Goal: Information Seeking & Learning: Learn about a topic

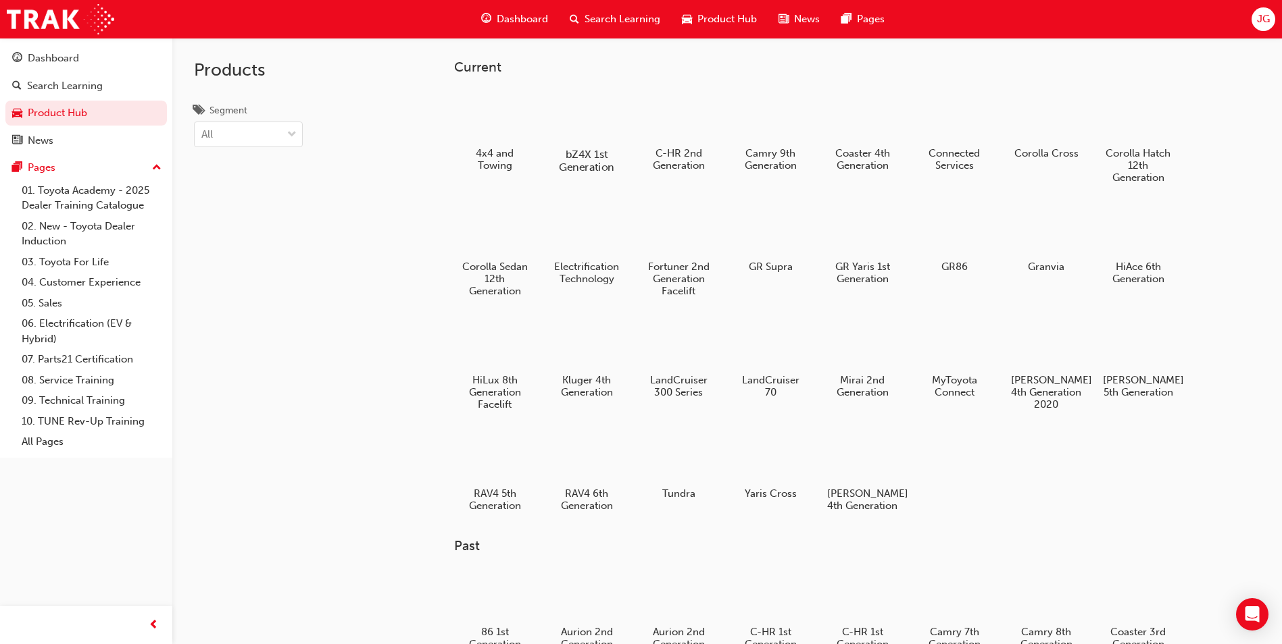
click at [605, 159] on h5 "bZ4X 1st Generation" at bounding box center [586, 161] width 75 height 26
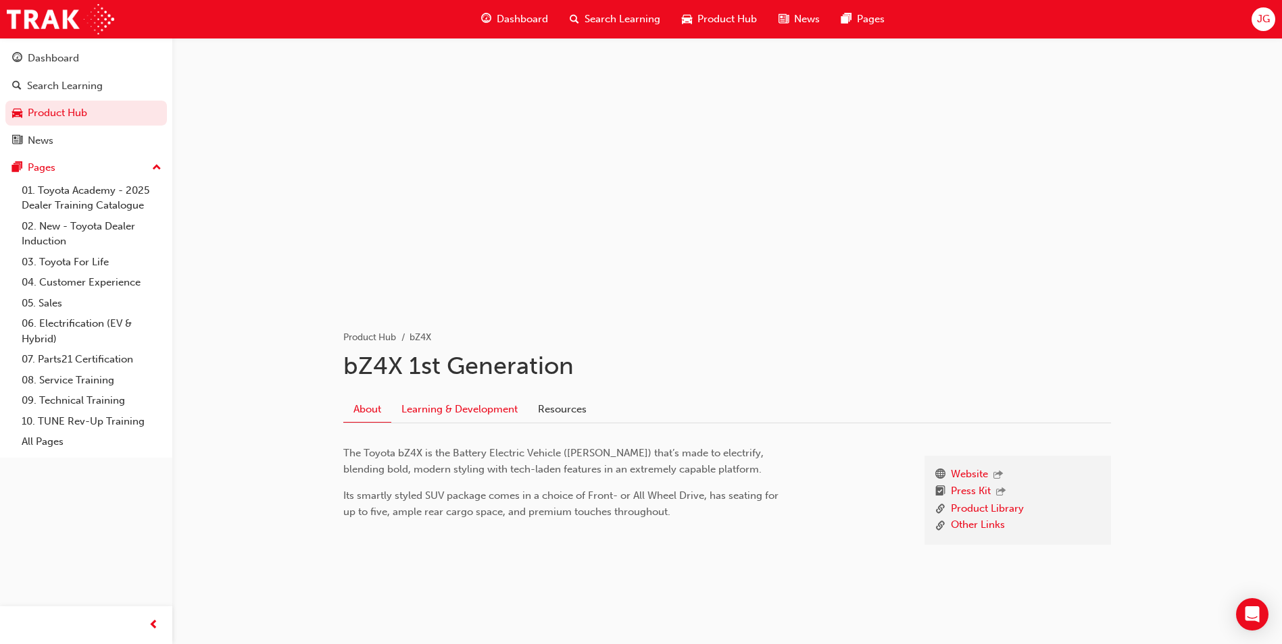
click at [471, 412] on link "Learning & Development" at bounding box center [459, 410] width 136 height 26
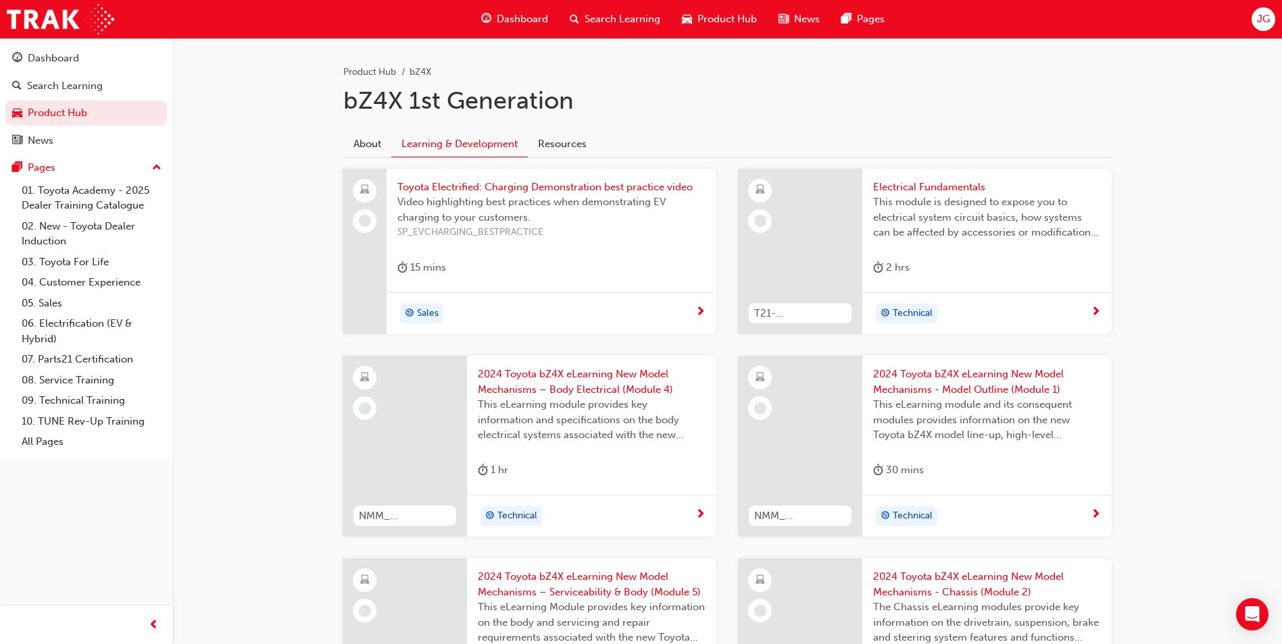
scroll to position [266, 0]
click at [526, 186] on span "Toyota Electrified: Charging Demonstration best practice video" at bounding box center [551, 187] width 308 height 16
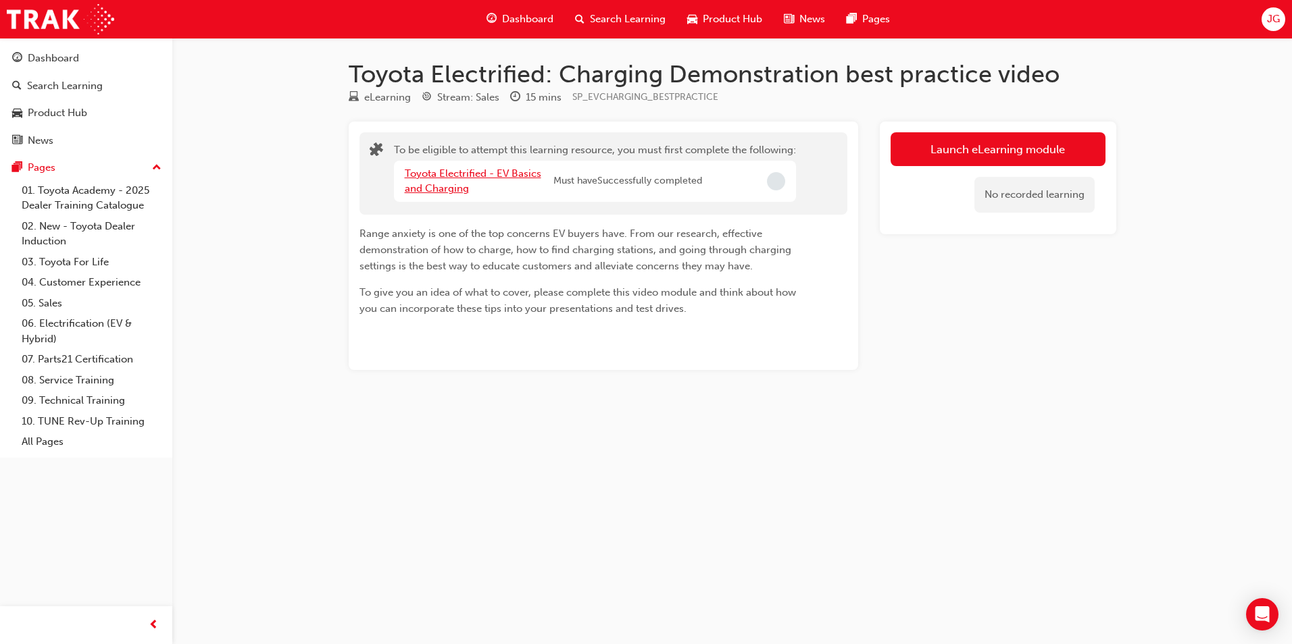
click at [445, 188] on link "Toyota Electrified - EV Basics and Charging" at bounding box center [473, 182] width 136 height 28
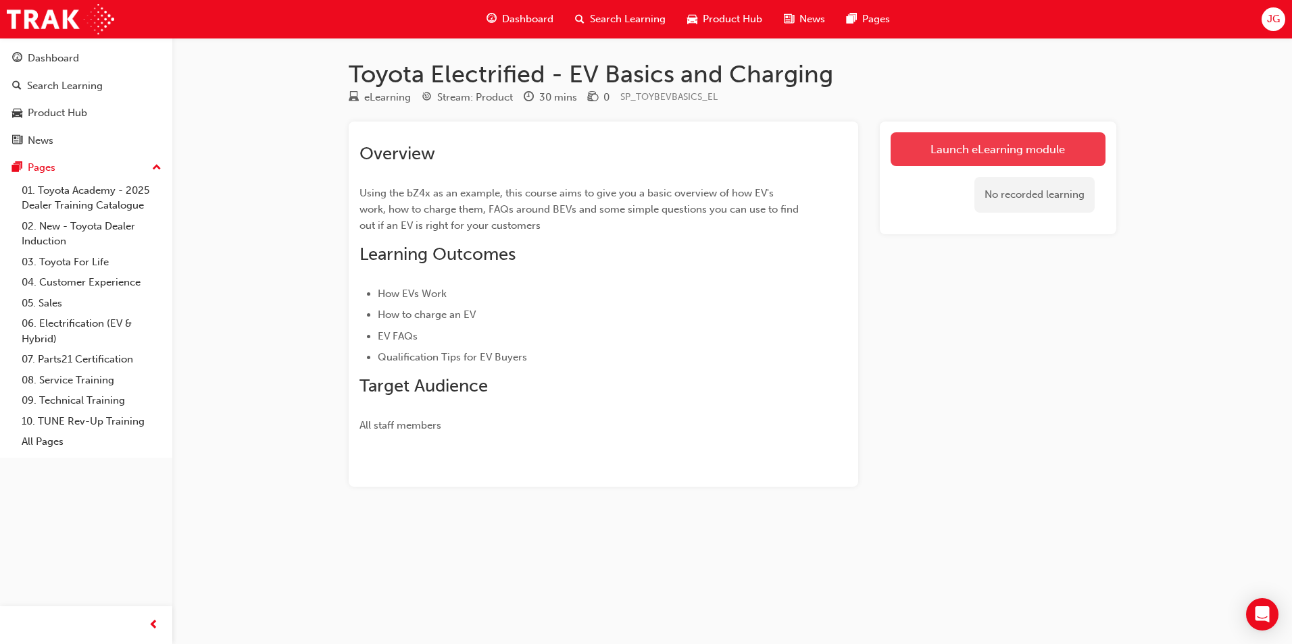
click at [946, 146] on link "Launch eLearning module" at bounding box center [997, 149] width 215 height 34
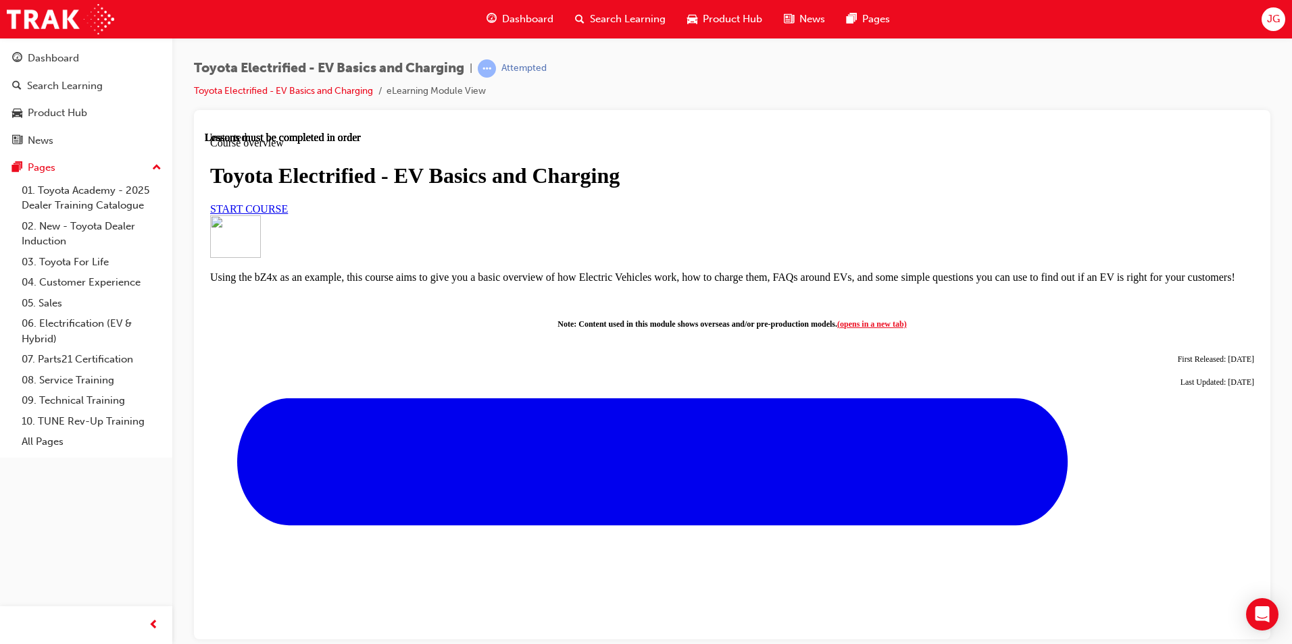
click at [325, 214] on div "Toyota Electrified - EV Basics and Charging START COURSE" at bounding box center [732, 188] width 1044 height 51
click at [288, 214] on span "START COURSE" at bounding box center [249, 208] width 78 height 11
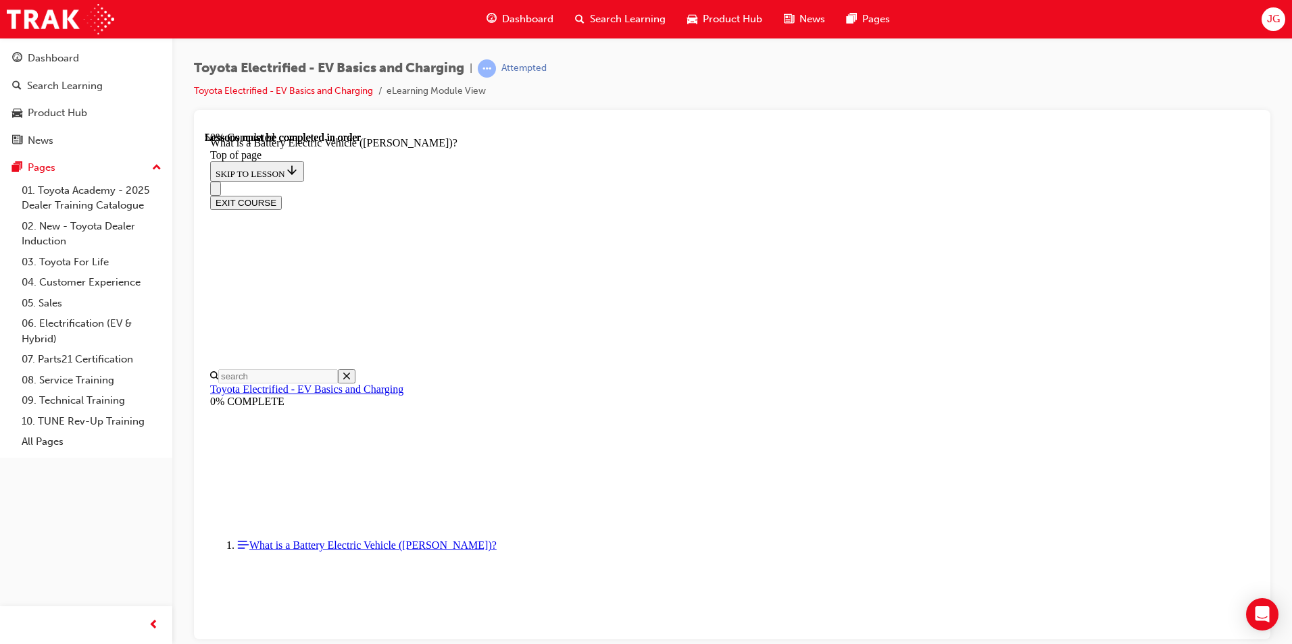
scroll to position [1031, 0]
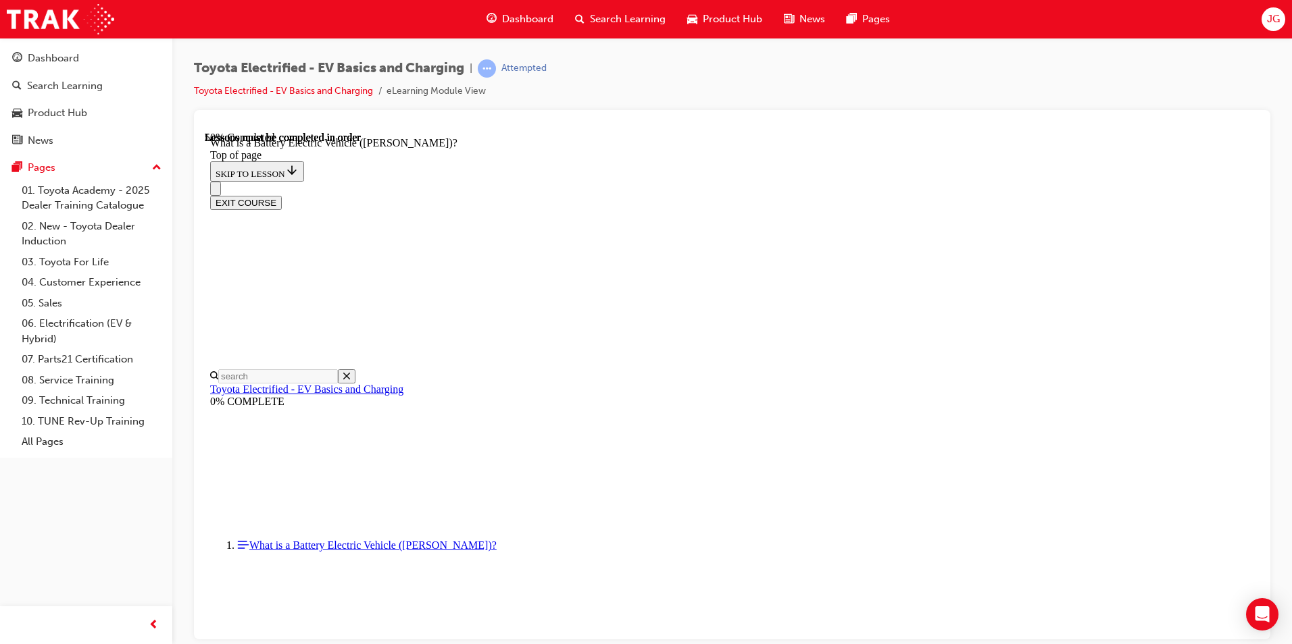
drag, startPoint x: 1186, startPoint y: 533, endPoint x: 1177, endPoint y: 532, distance: 8.8
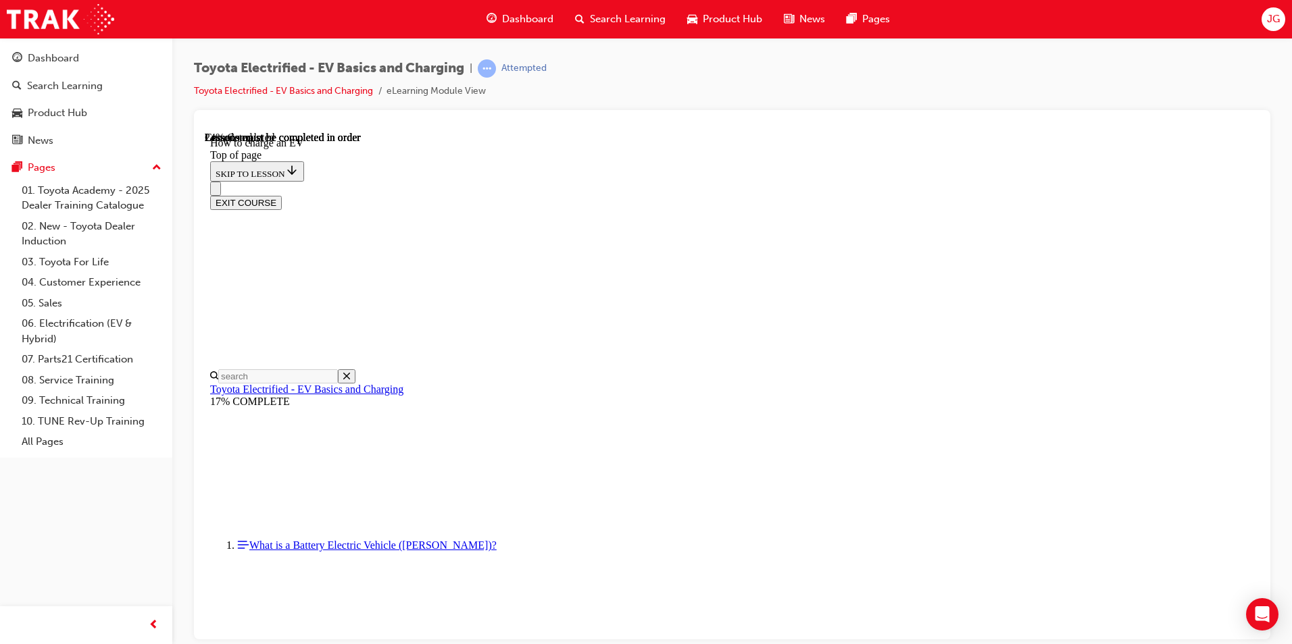
scroll to position [886, 0]
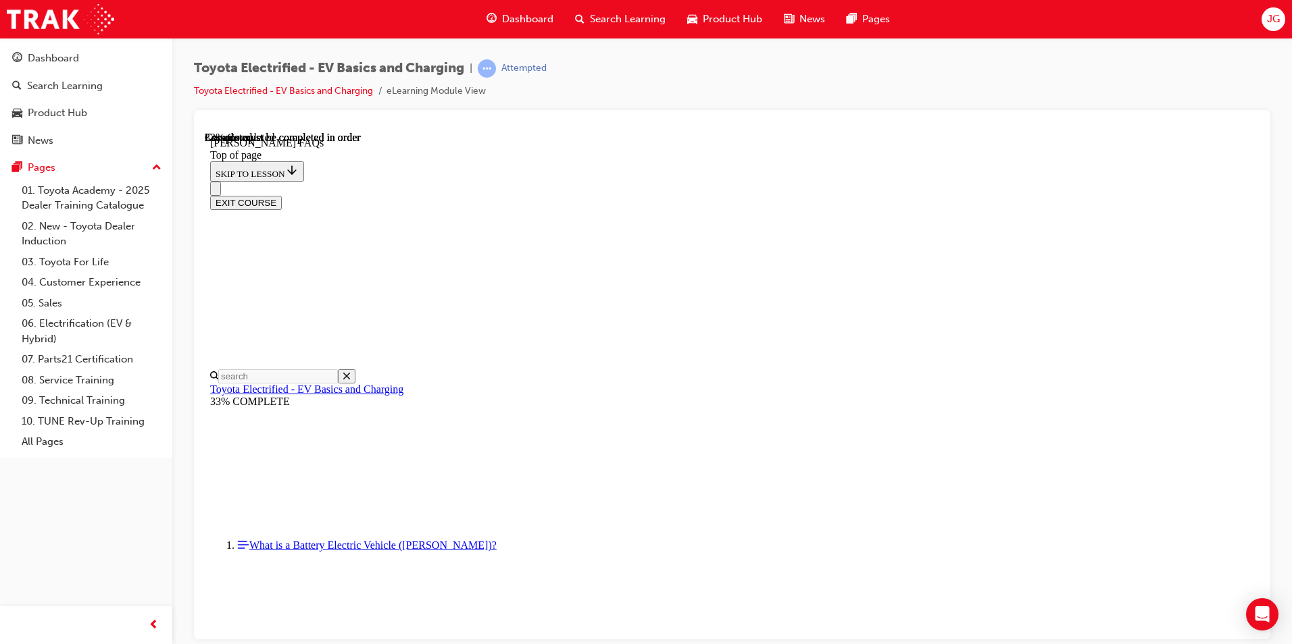
scroll to position [284, 0]
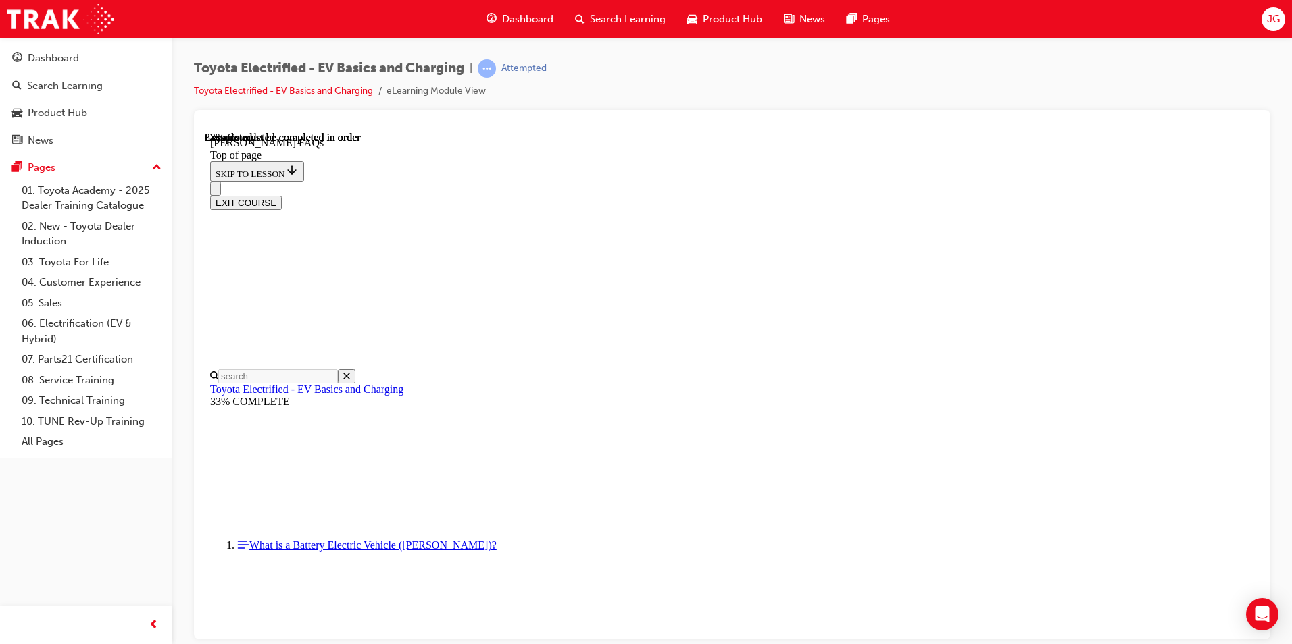
scroll to position [776, 0]
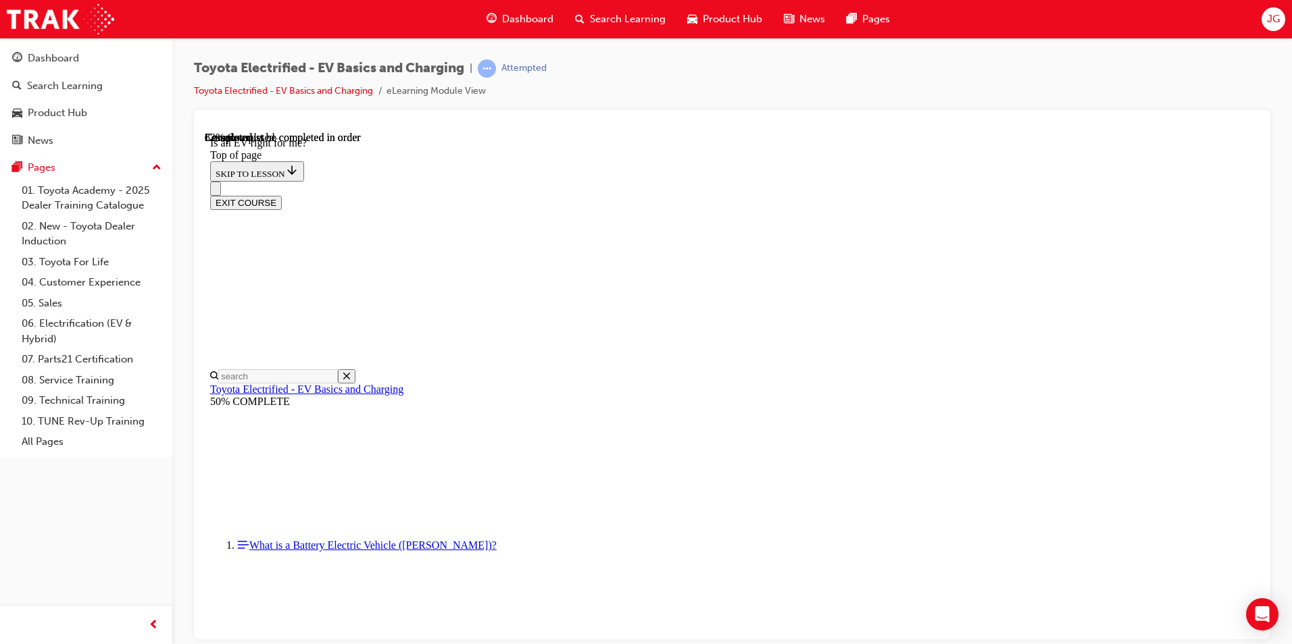
scroll to position [1650, 0]
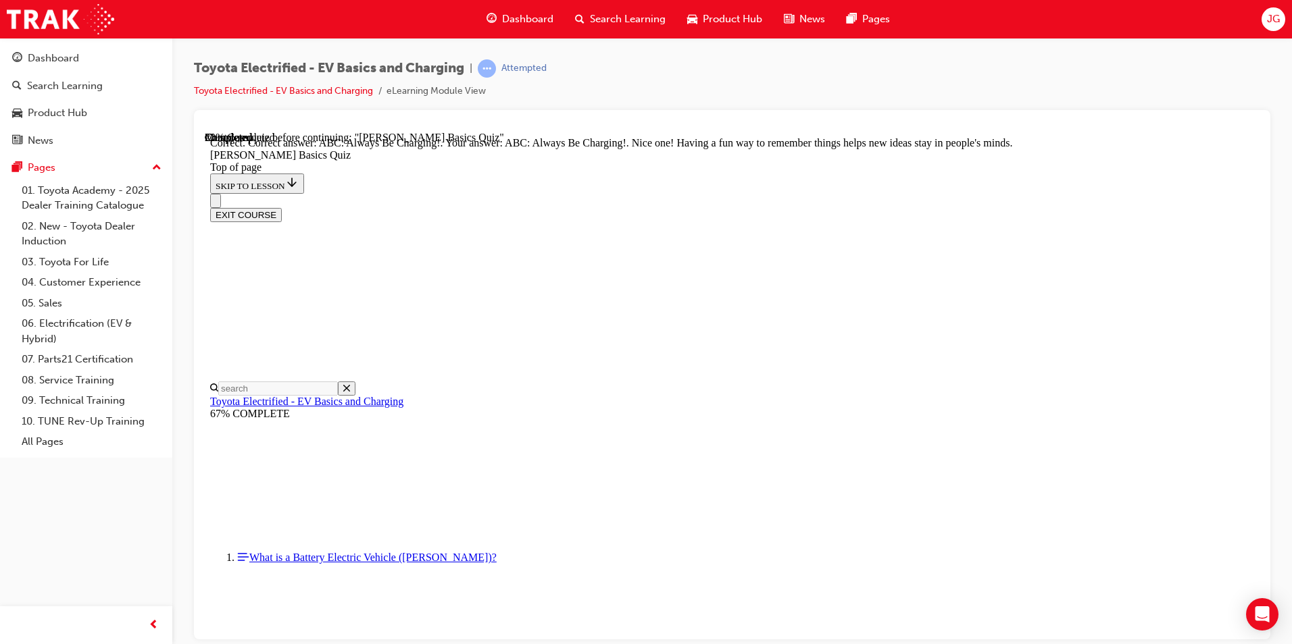
scroll to position [256, 0]
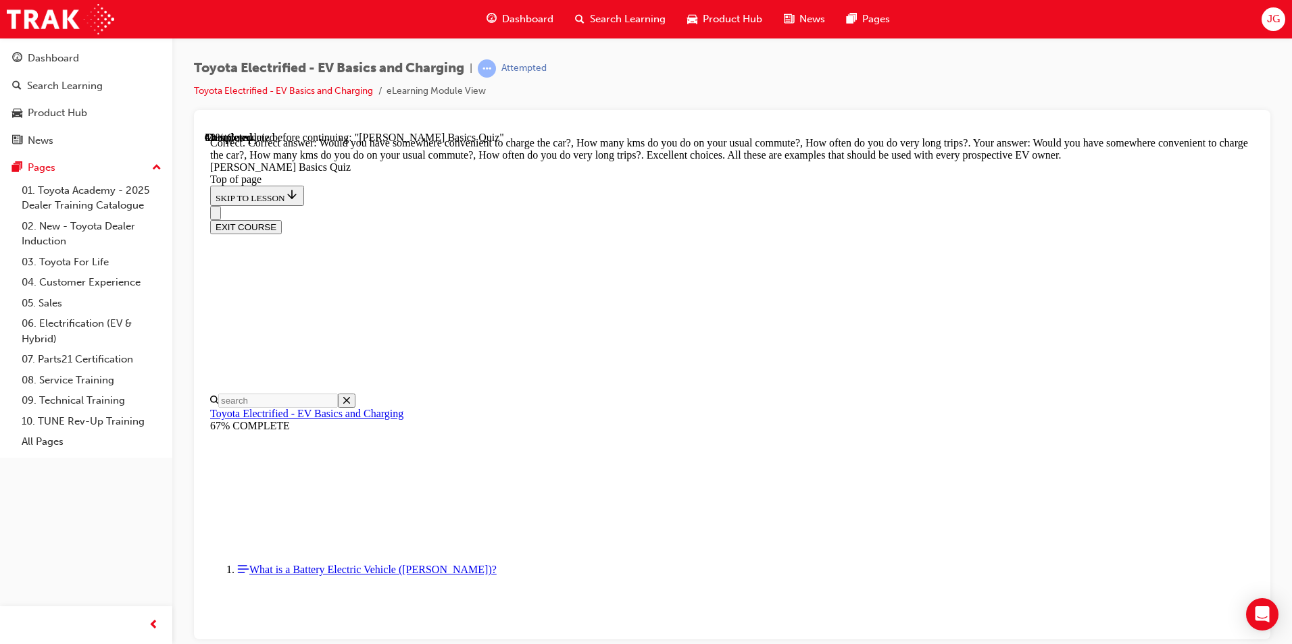
scroll to position [310, 0]
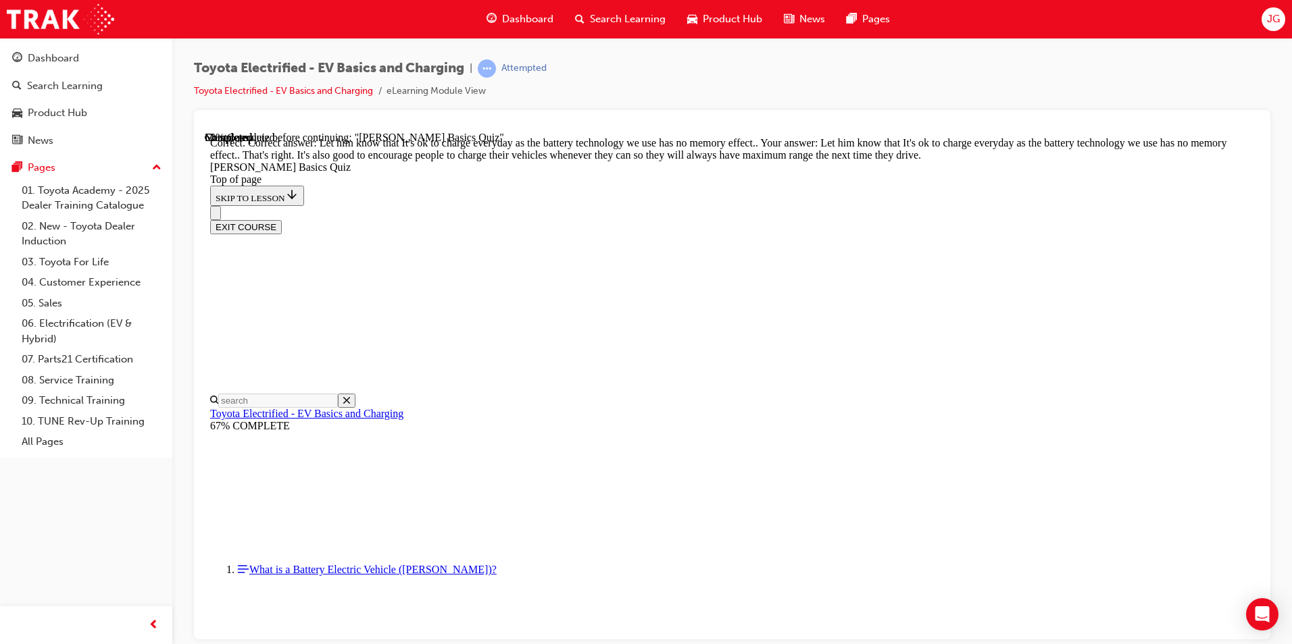
scroll to position [245, 0]
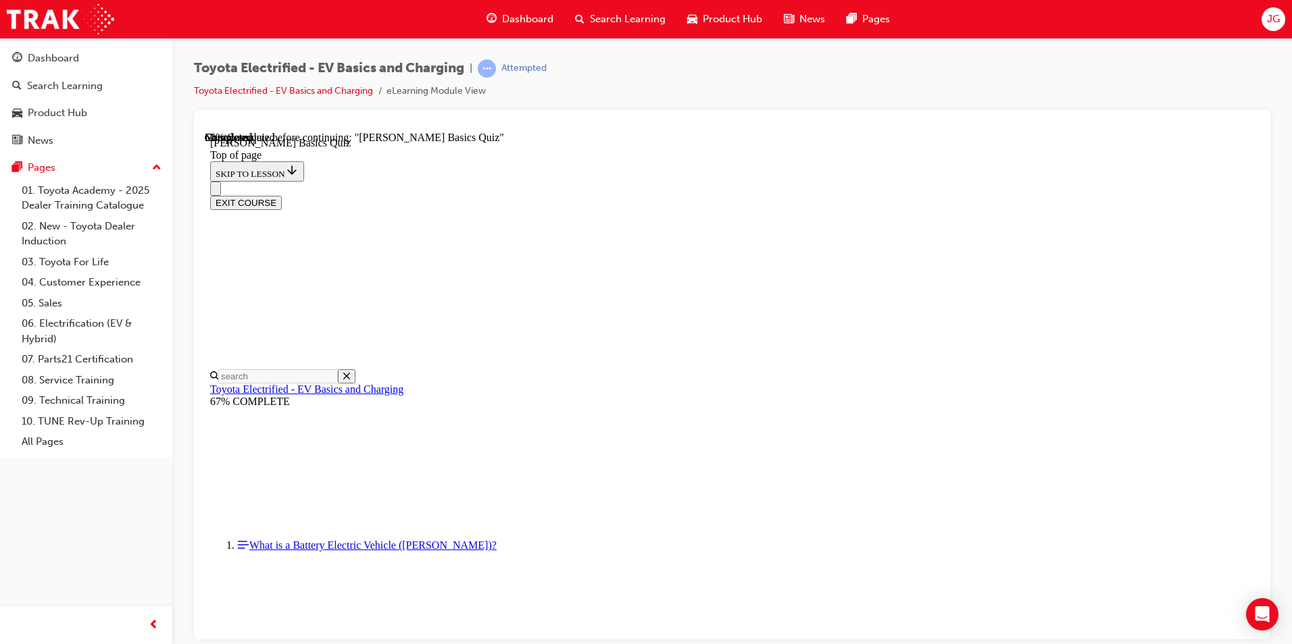
scroll to position [41, 0]
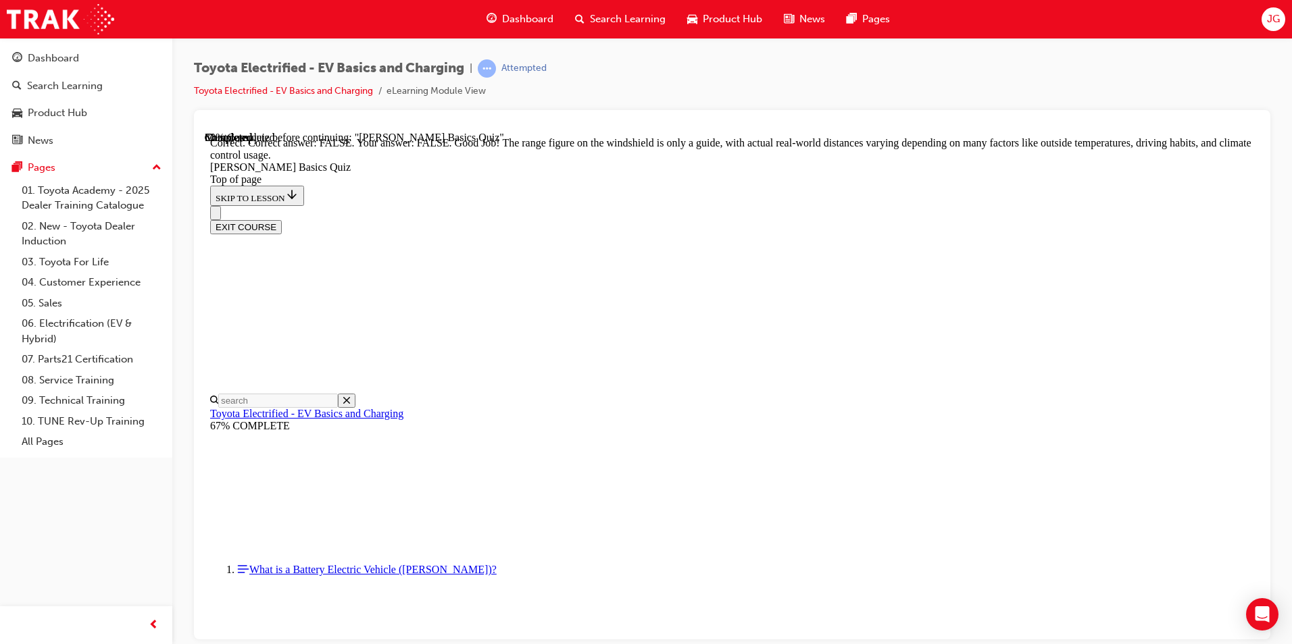
scroll to position [218, 0]
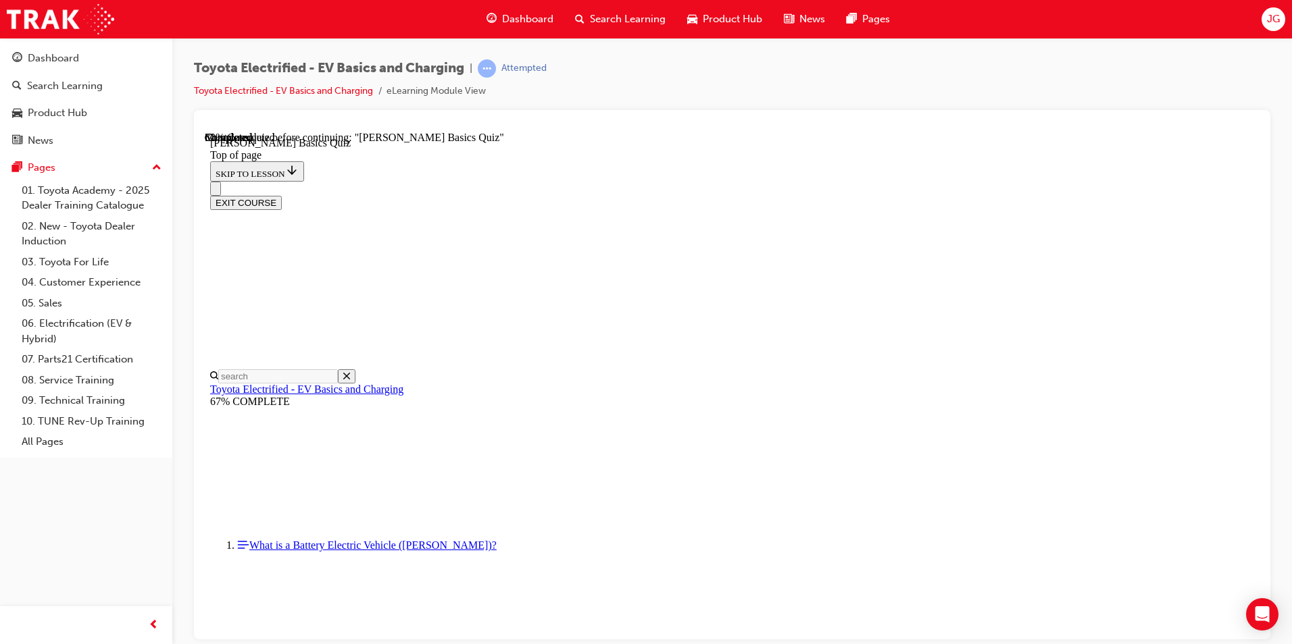
scroll to position [215, 0]
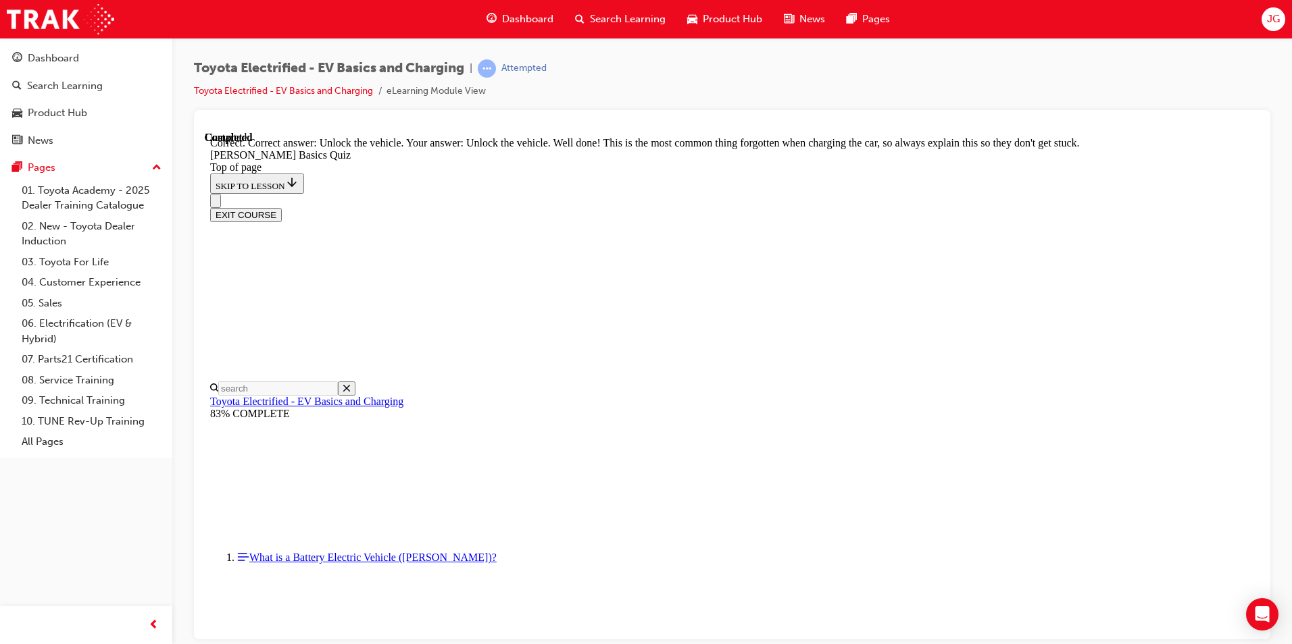
scroll to position [431, 0]
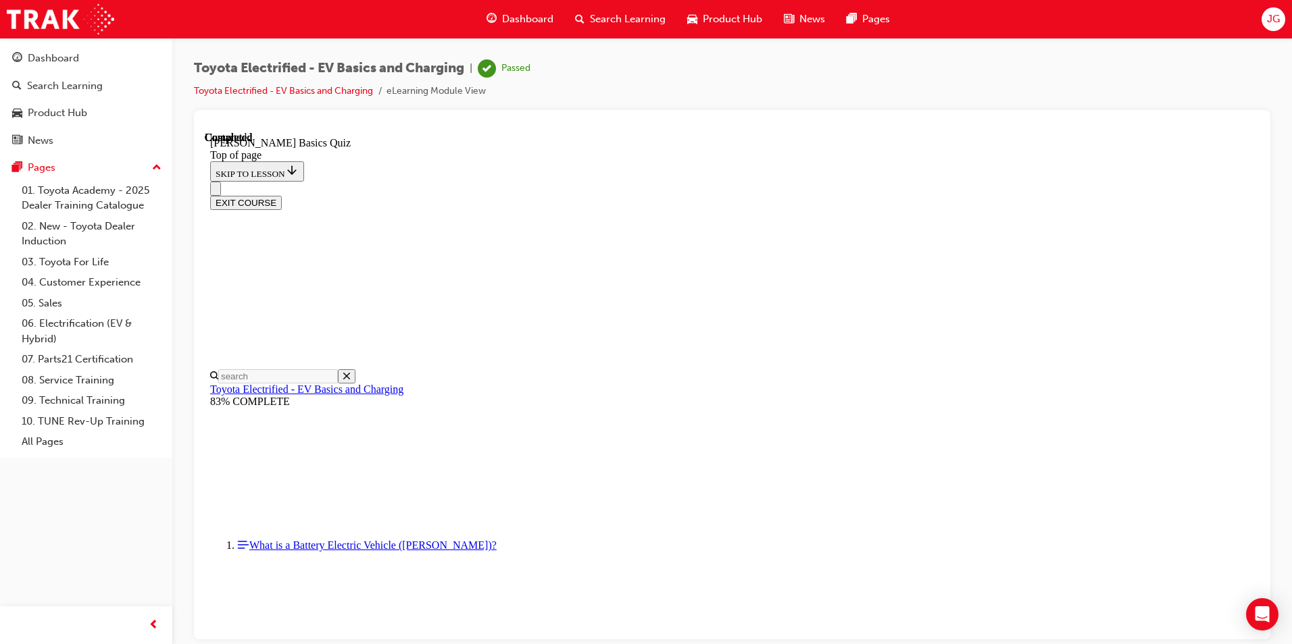
scroll to position [226, 0]
click at [282, 195] on button "EXIT COURSE" at bounding box center [246, 202] width 72 height 14
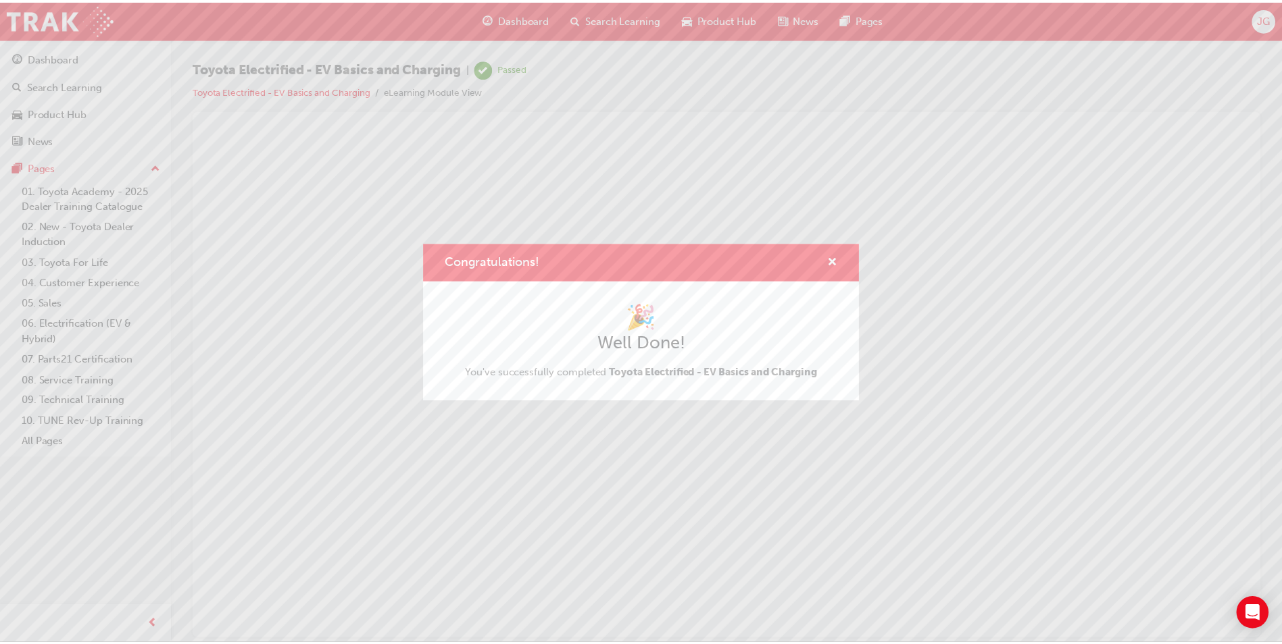
scroll to position [0, 0]
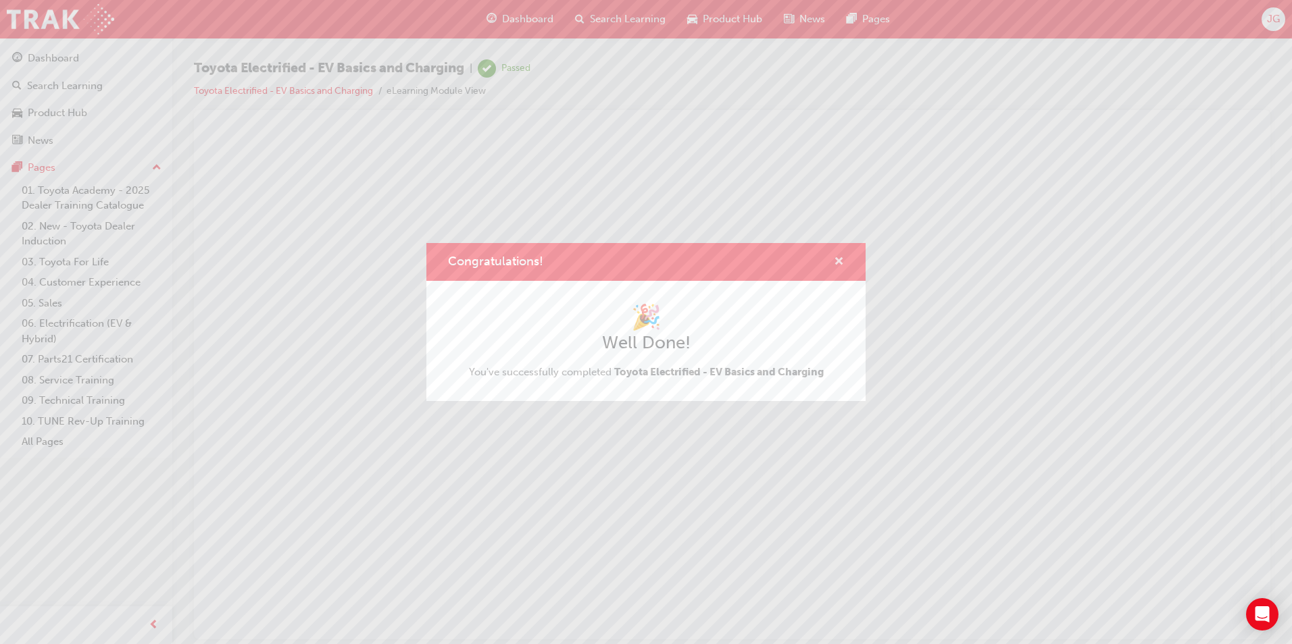
click at [840, 260] on span "cross-icon" at bounding box center [839, 263] width 10 height 12
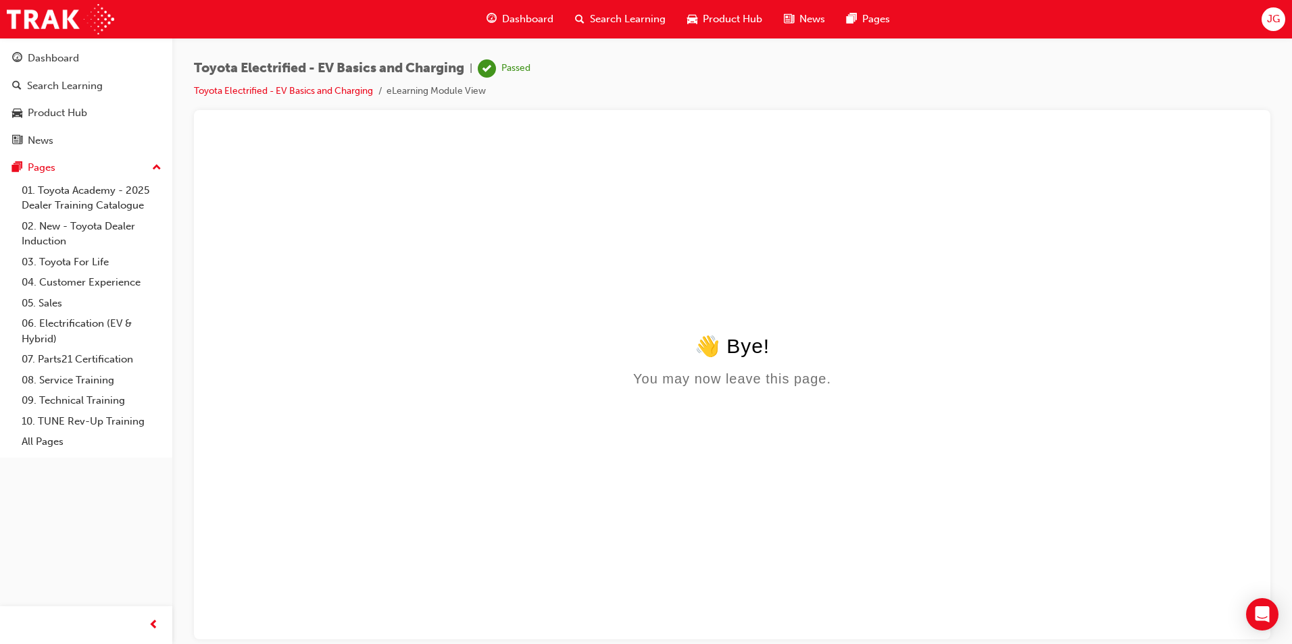
click at [703, 12] on span "Product Hub" at bounding box center [732, 19] width 59 height 16
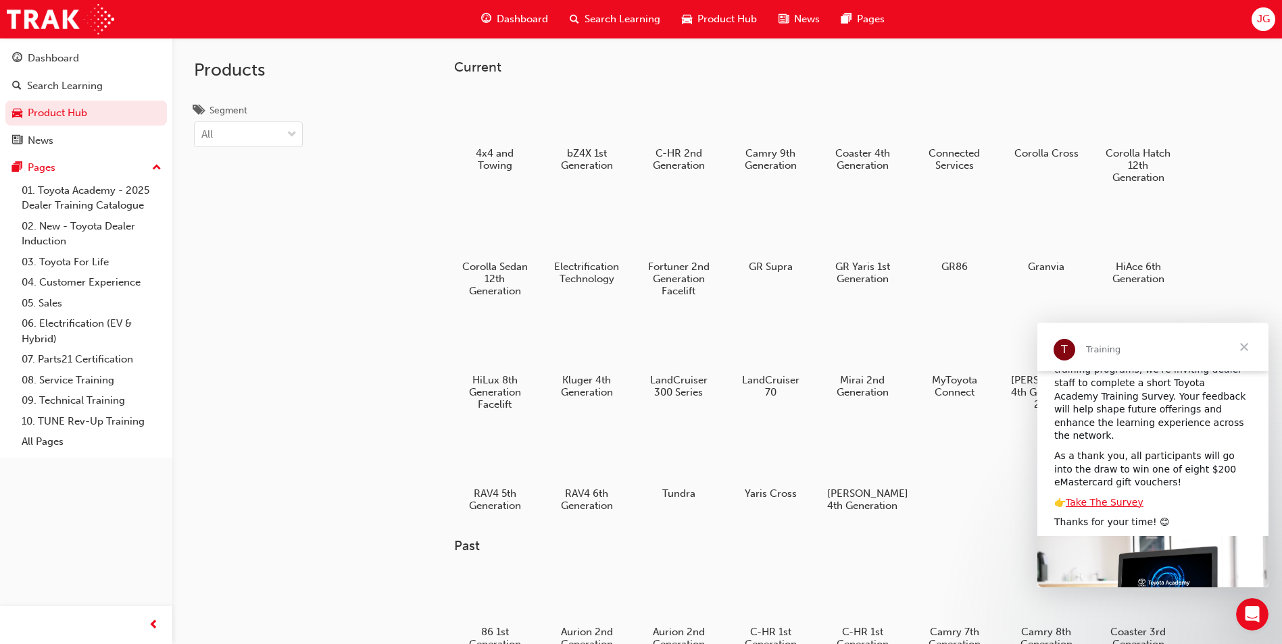
scroll to position [72, 0]
click at [1100, 499] on link "Take The Survey" at bounding box center [1104, 504] width 78 height 11
click at [582, 475] on div at bounding box center [586, 456] width 75 height 54
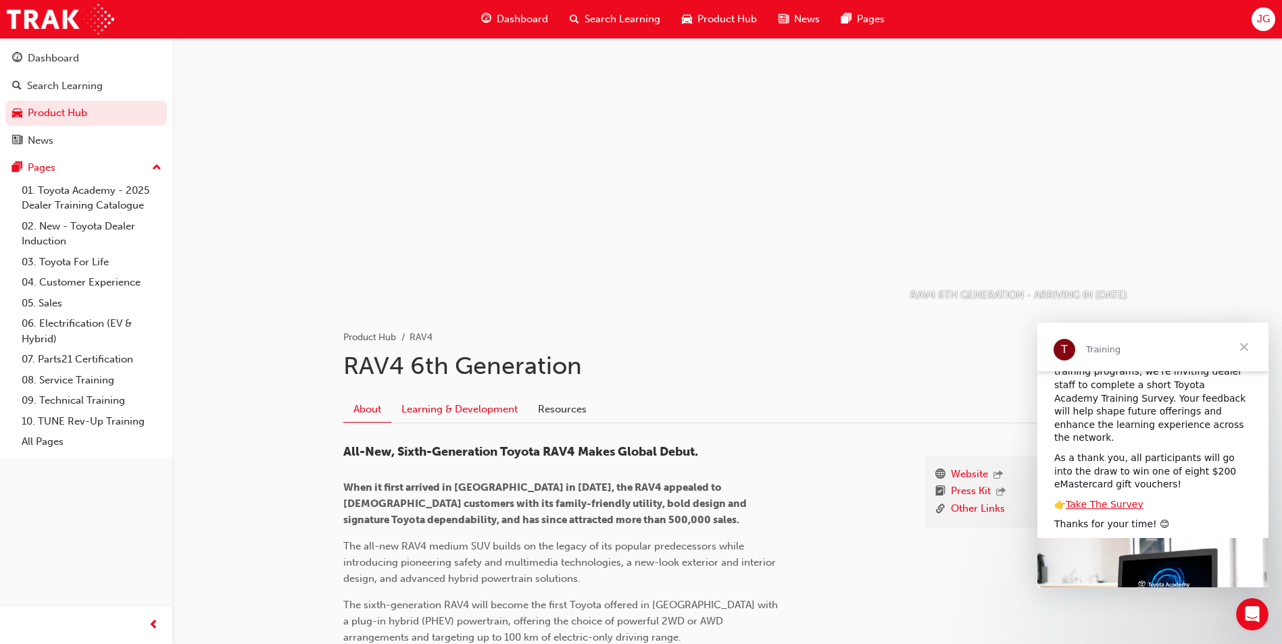
click at [447, 414] on link "Learning & Development" at bounding box center [459, 410] width 136 height 26
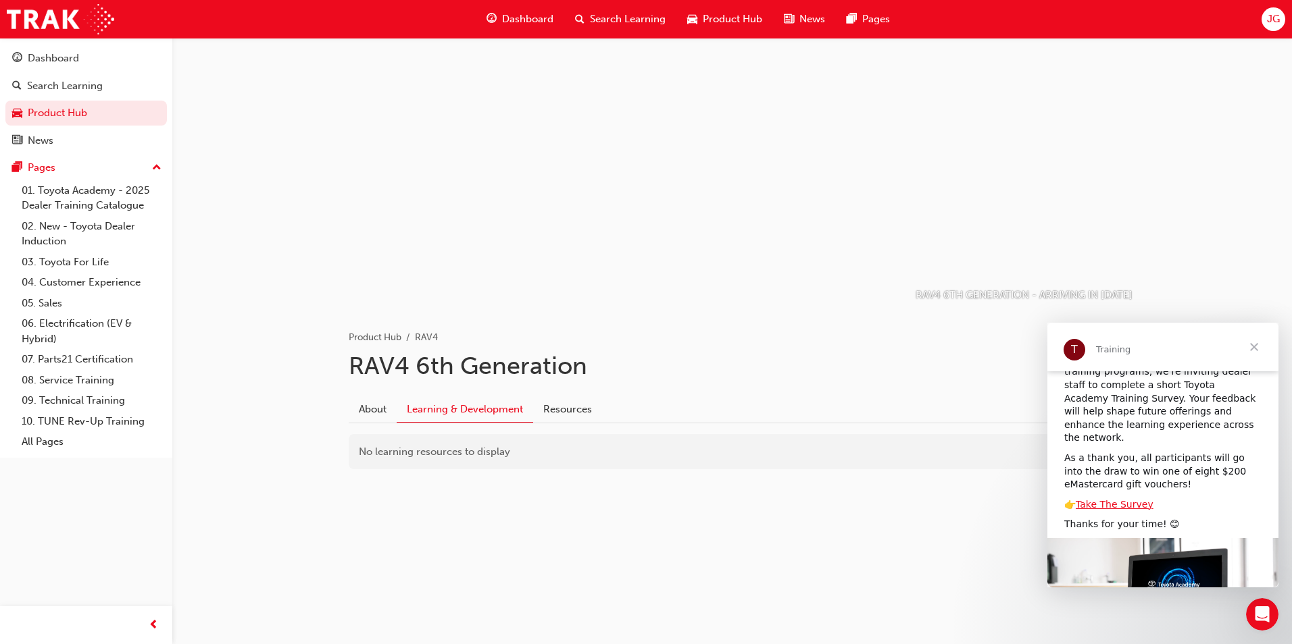
click at [1250, 346] on span "Close" at bounding box center [1254, 347] width 49 height 49
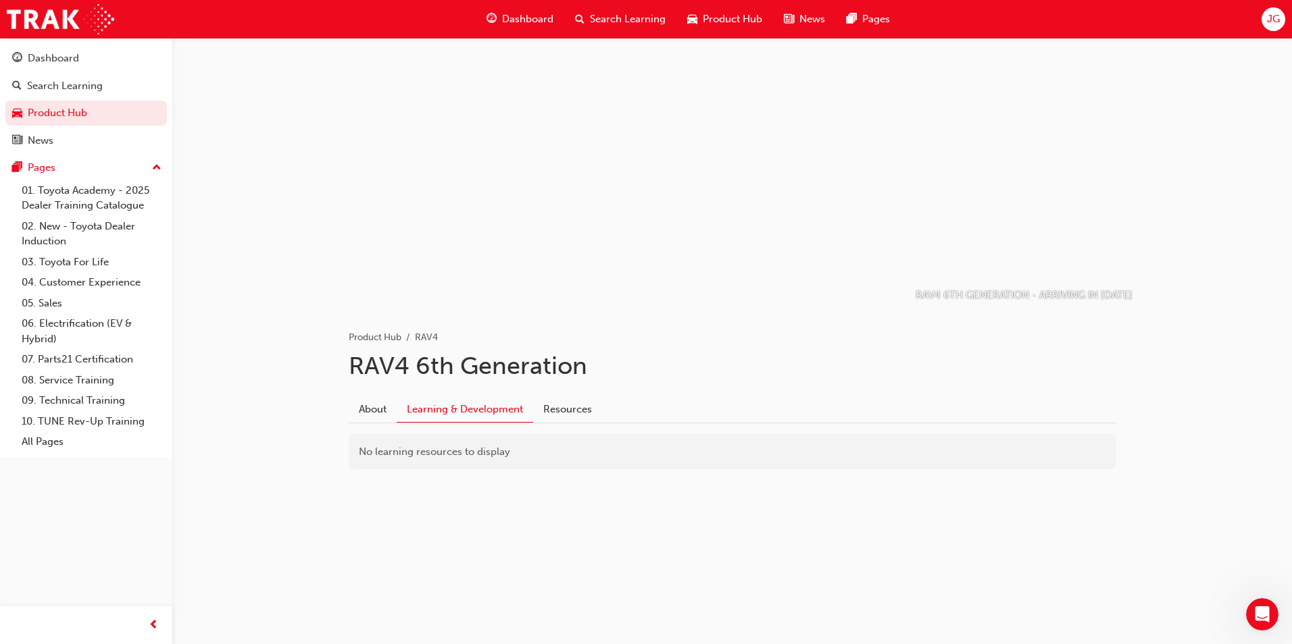
click at [443, 412] on link "Learning & Development" at bounding box center [465, 410] width 136 height 26
click at [724, 21] on span "Product Hub" at bounding box center [732, 19] width 59 height 16
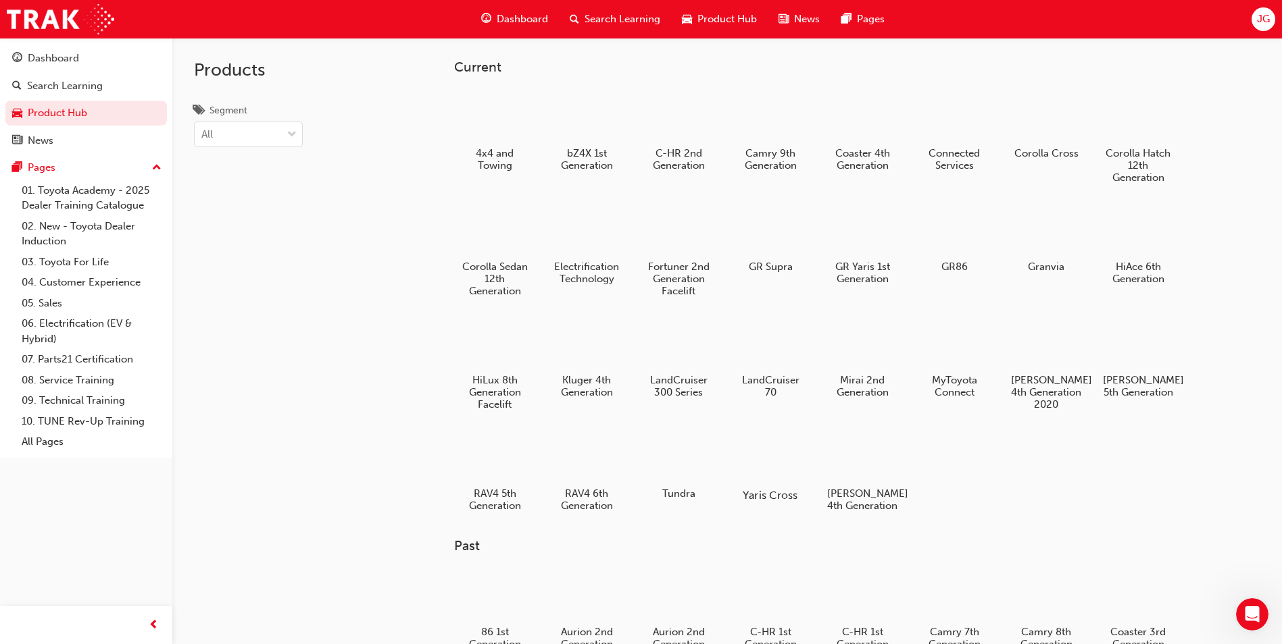
click at [759, 477] on div at bounding box center [770, 456] width 75 height 53
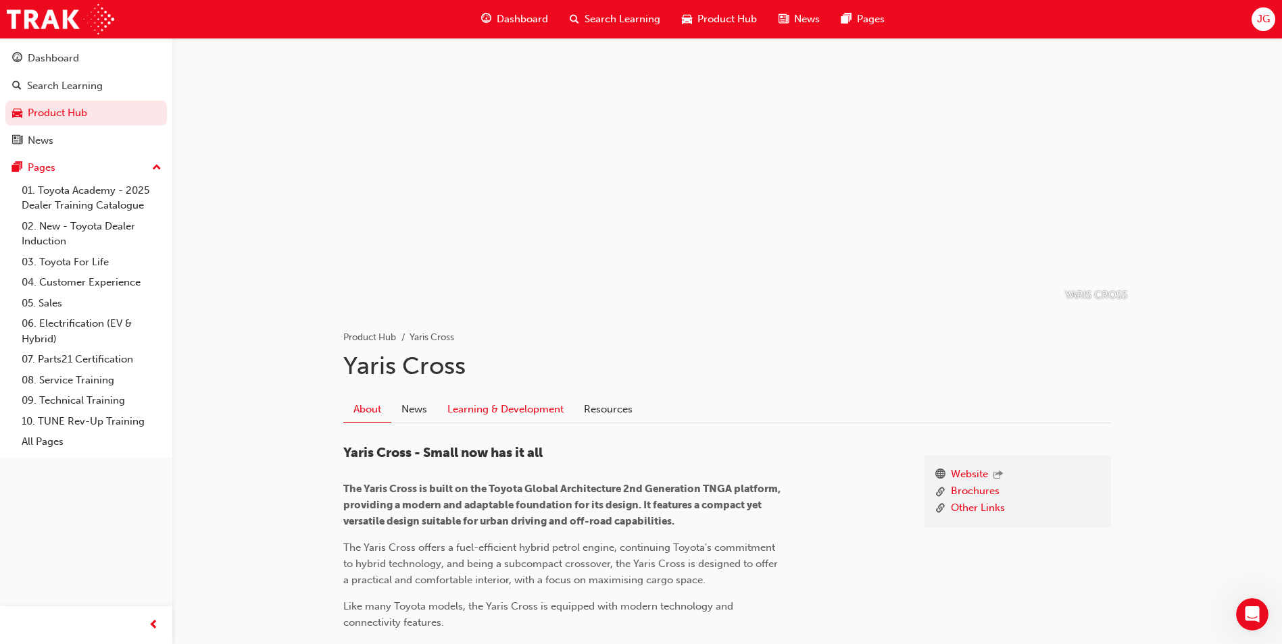
click at [488, 410] on link "Learning & Development" at bounding box center [505, 410] width 136 height 26
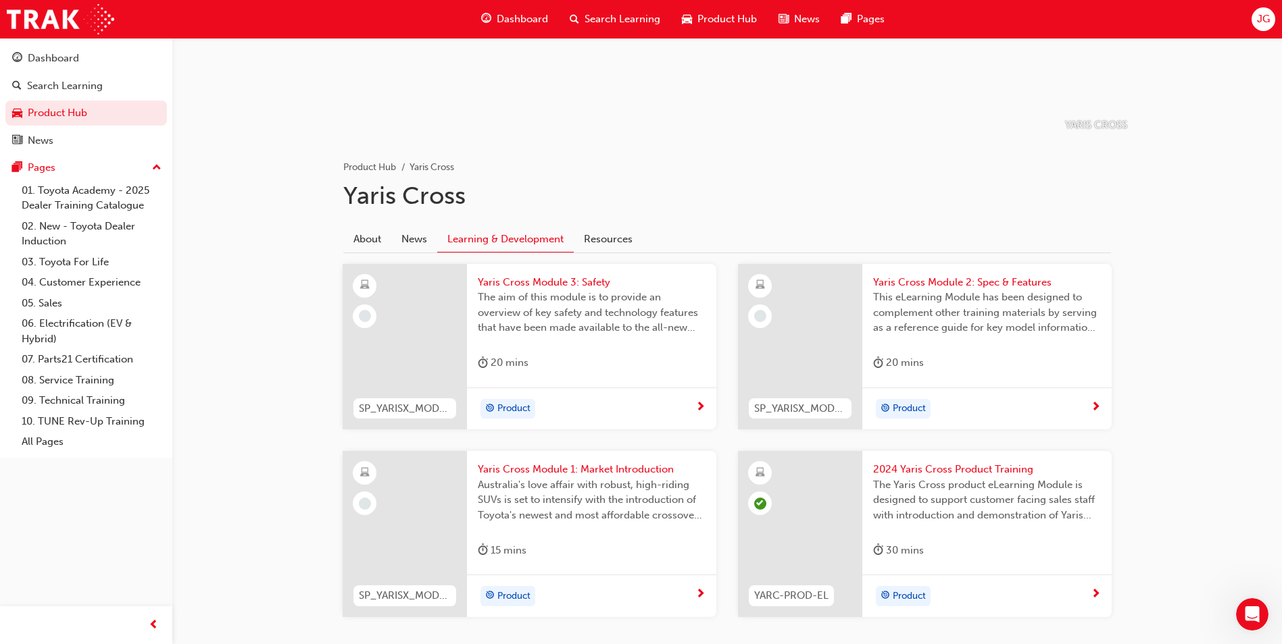
scroll to position [242, 0]
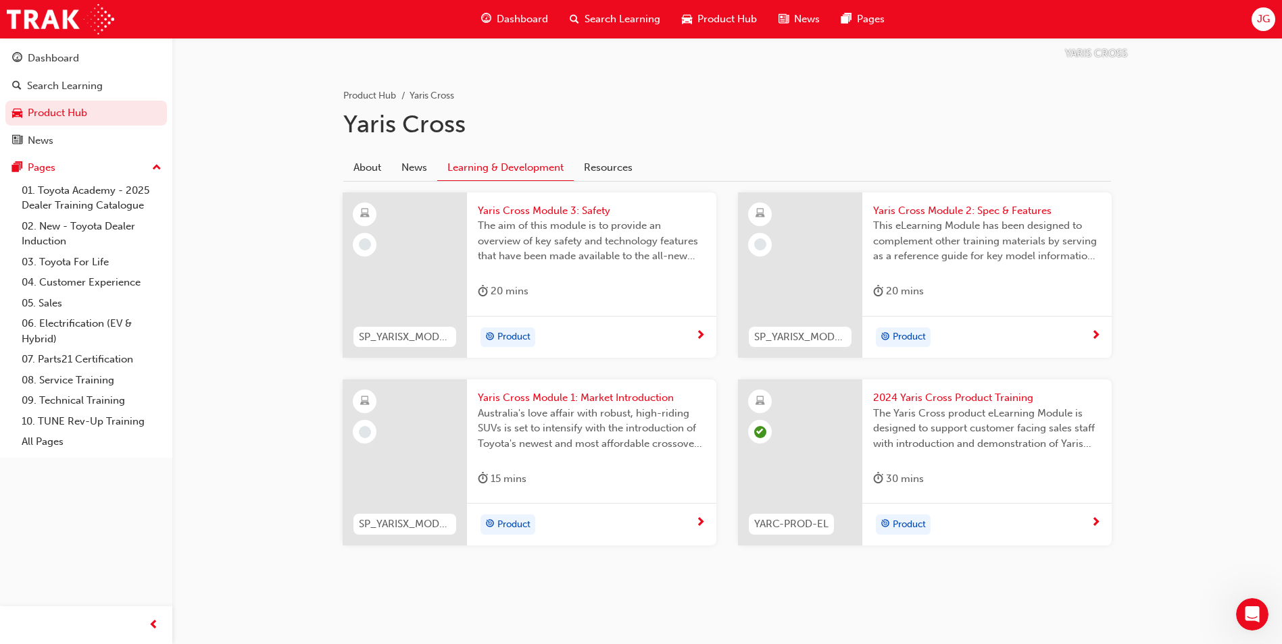
click at [544, 394] on span "Yaris Cross Module 1: Market Introduction" at bounding box center [592, 398] width 228 height 16
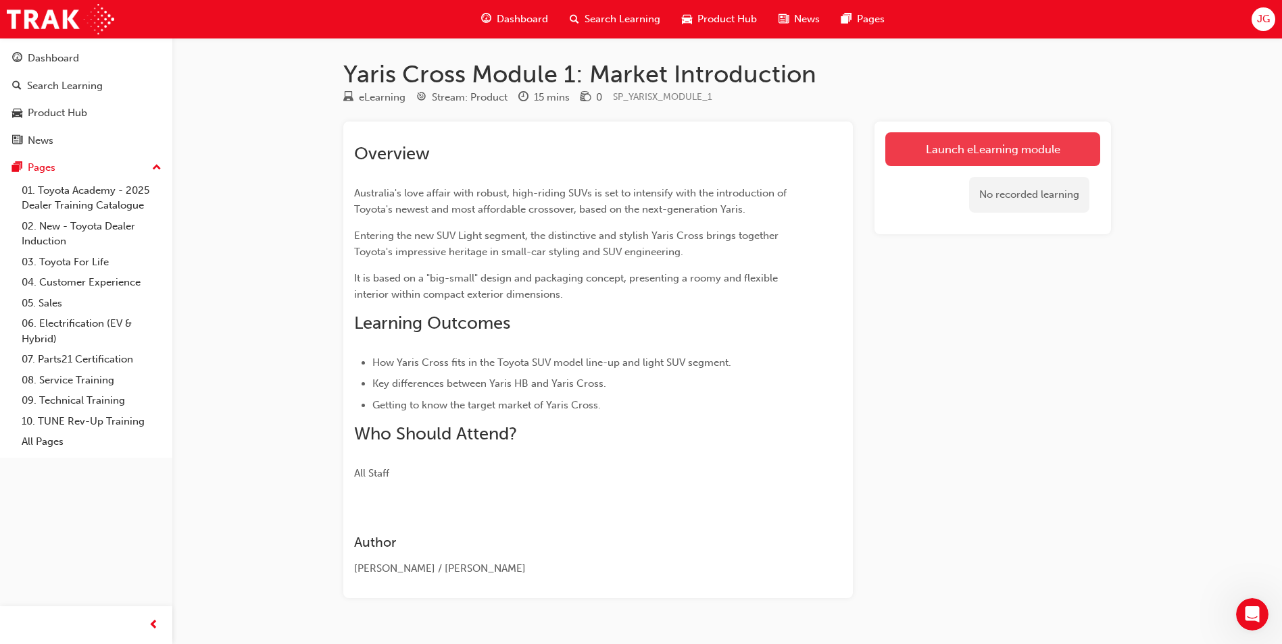
click at [901, 145] on link "Launch eLearning module" at bounding box center [992, 149] width 215 height 34
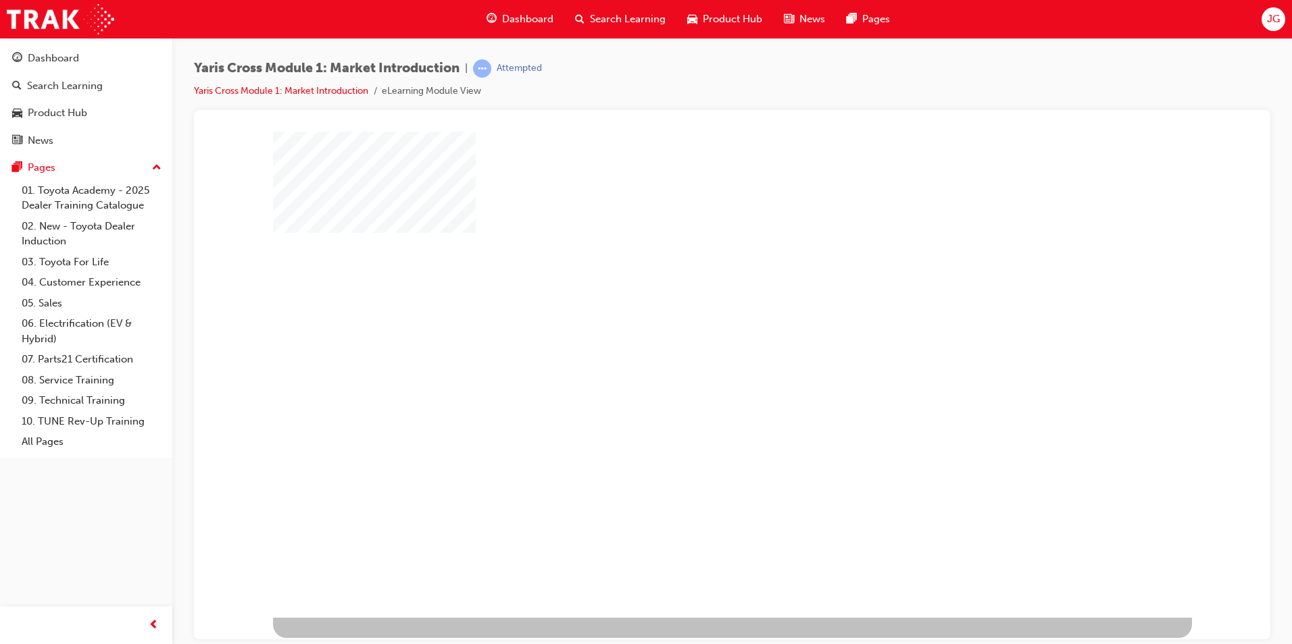
click at [693, 335] on div "play" at bounding box center [693, 335] width 0 height 0
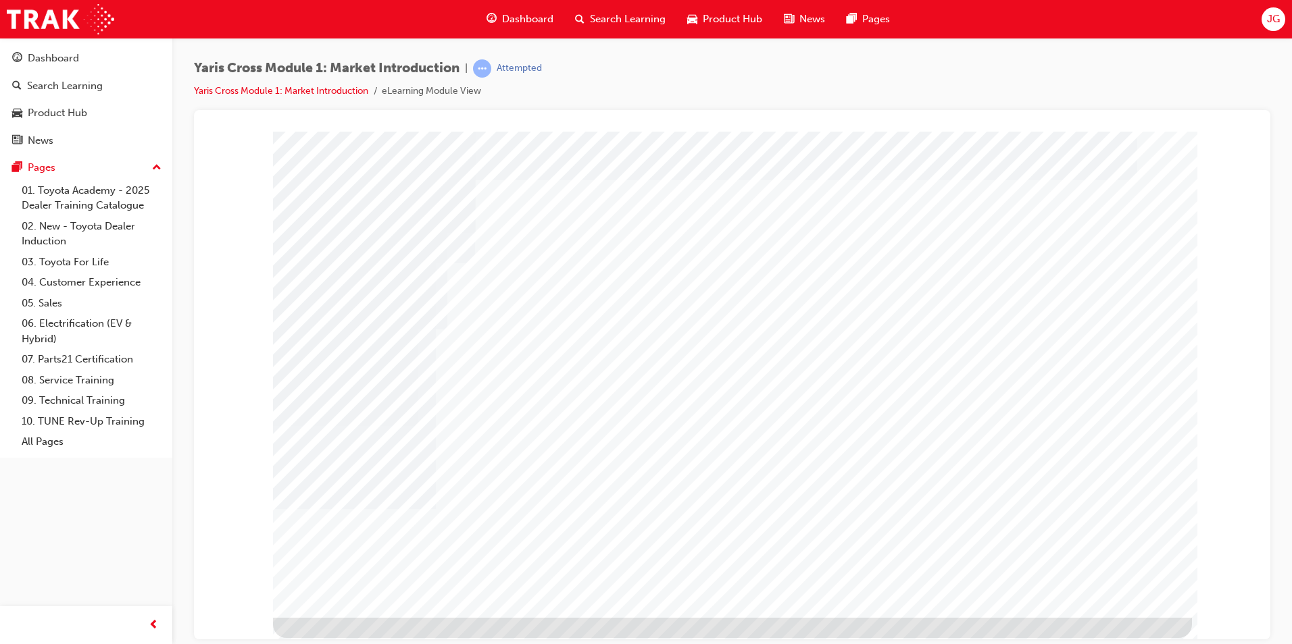
drag, startPoint x: 1105, startPoint y: 313, endPoint x: 431, endPoint y: 534, distance: 709.3
drag, startPoint x: 1100, startPoint y: 265, endPoint x: 1062, endPoint y: 280, distance: 41.3
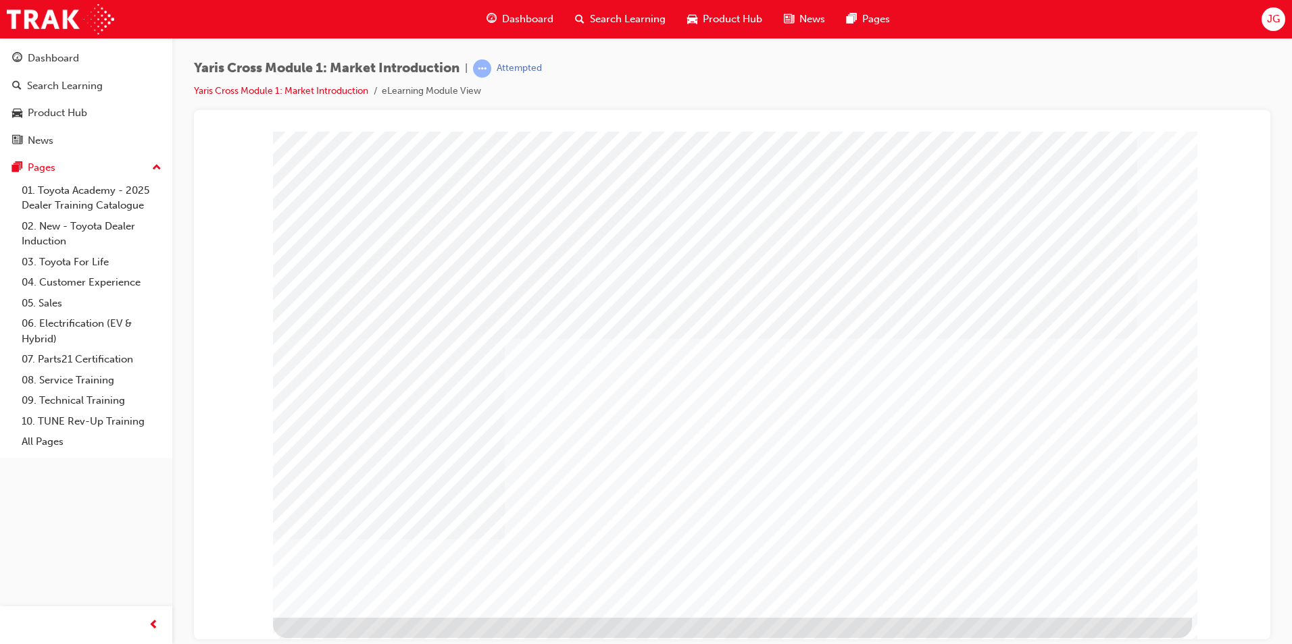
click at [322, 620] on div at bounding box center [732, 384] width 919 height 507
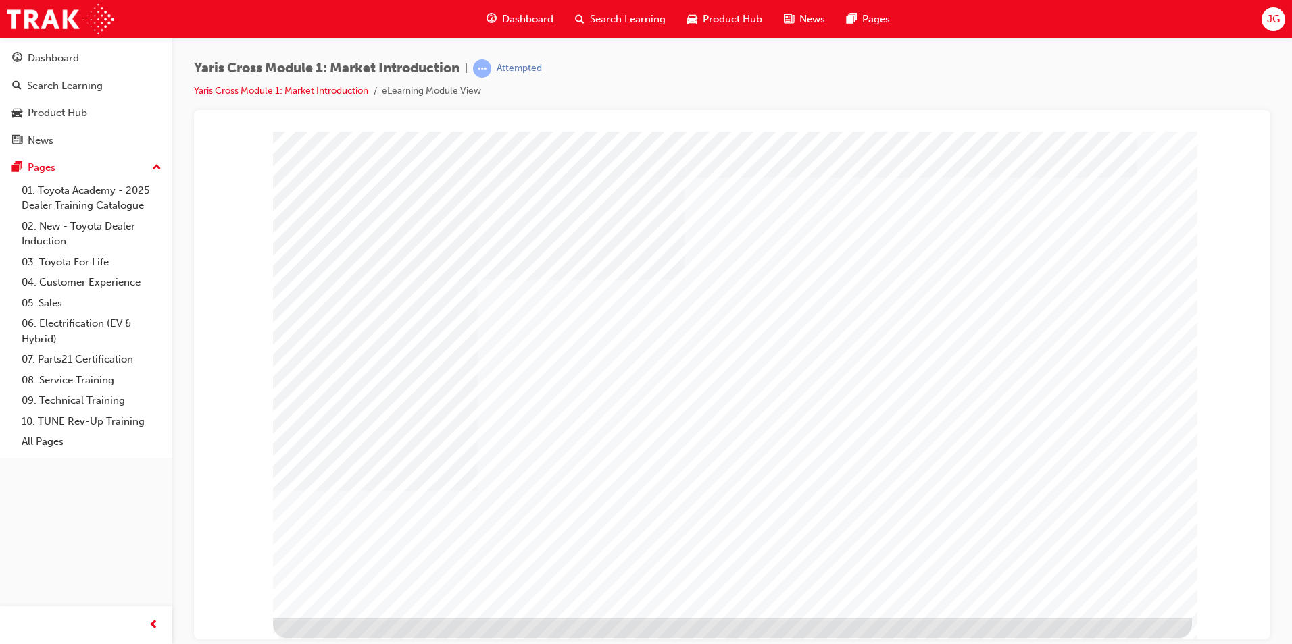
click at [505, 20] on span "Dashboard" at bounding box center [527, 19] width 51 height 16
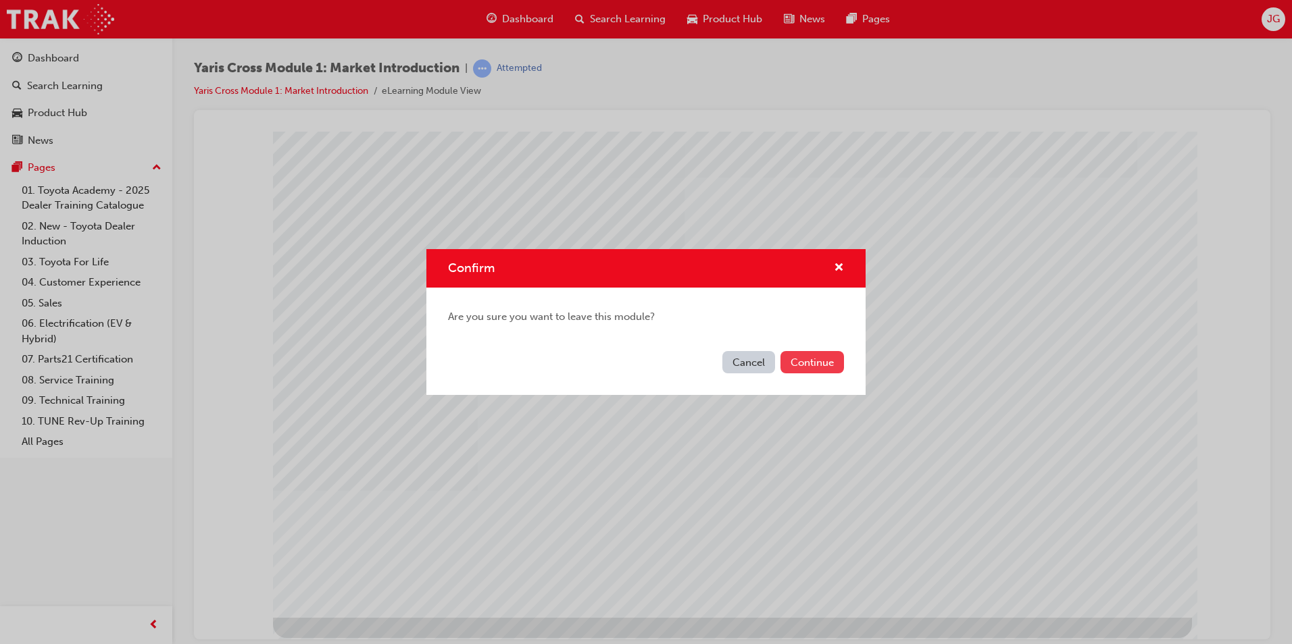
click at [810, 366] on button "Continue" at bounding box center [812, 362] width 64 height 22
